Goal: Communication & Community: Participate in discussion

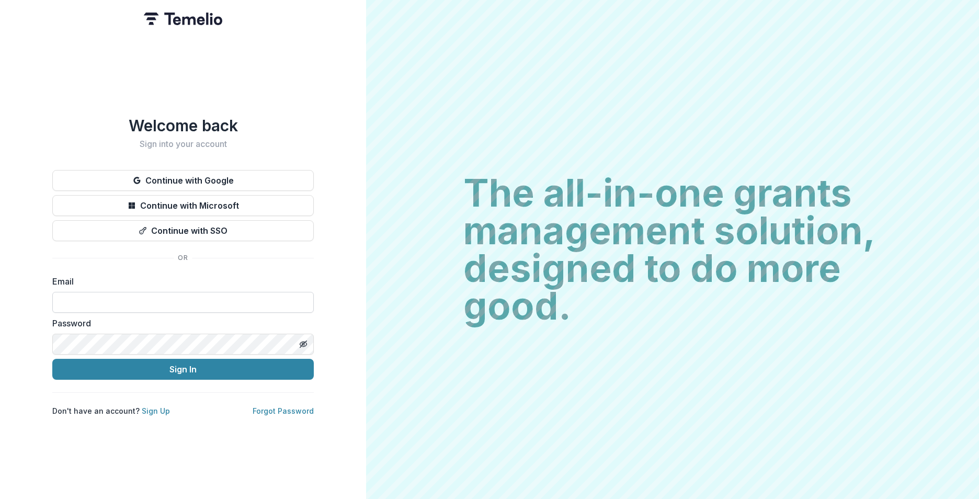
type input "**********"
click at [138, 366] on button "Sign In" at bounding box center [182, 369] width 261 height 21
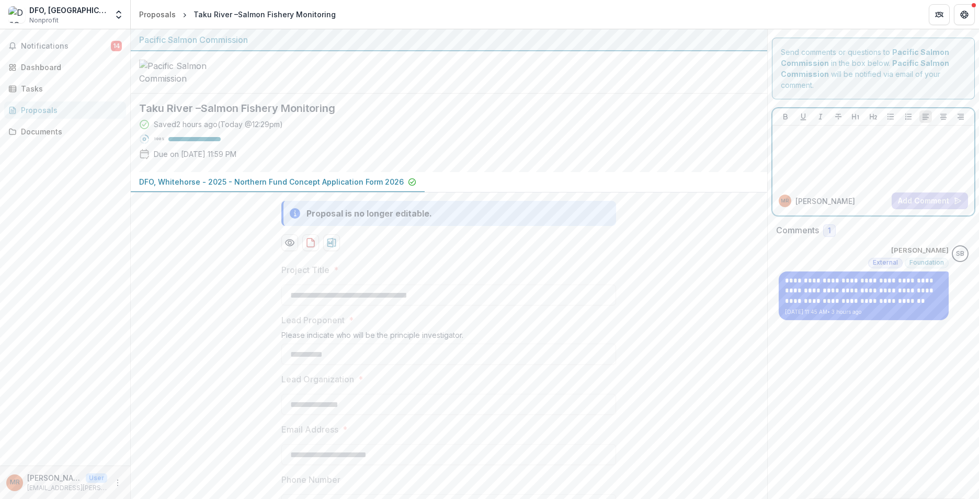
click at [803, 159] on div at bounding box center [874, 156] width 194 height 52
click at [916, 200] on button "Add Comment" at bounding box center [930, 200] width 76 height 17
